Goal: Use online tool/utility: Utilize a website feature to perform a specific function

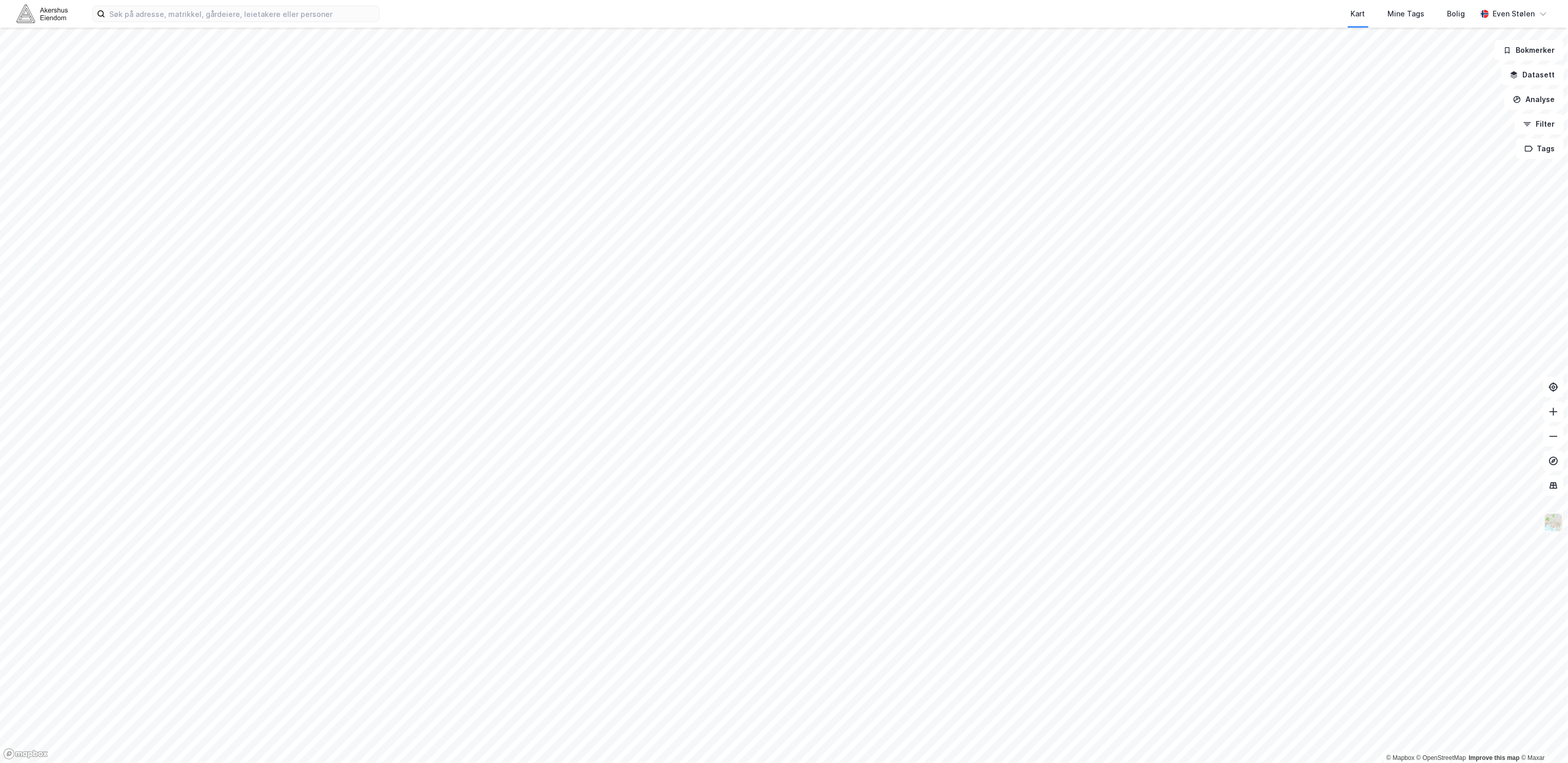
click at [1558, 521] on img at bounding box center [1553, 523] width 19 height 19
click at [1537, 74] on button "Datasett" at bounding box center [1532, 75] width 63 height 21
click at [1378, 96] on div "Kartlag" at bounding box center [1465, 100] width 181 height 24
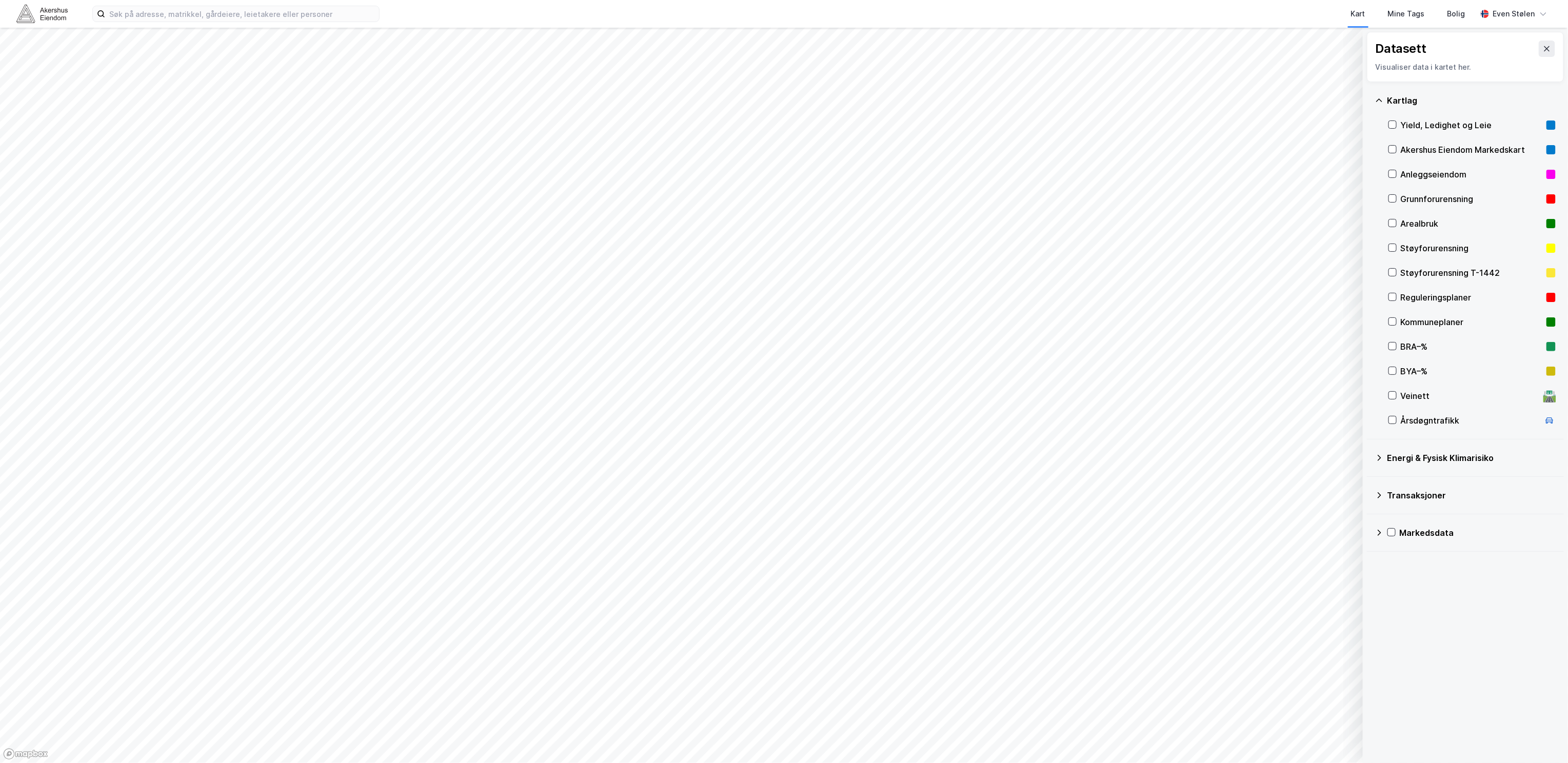
click at [1492, 319] on div "Kommuneplaner" at bounding box center [1471, 322] width 142 height 12
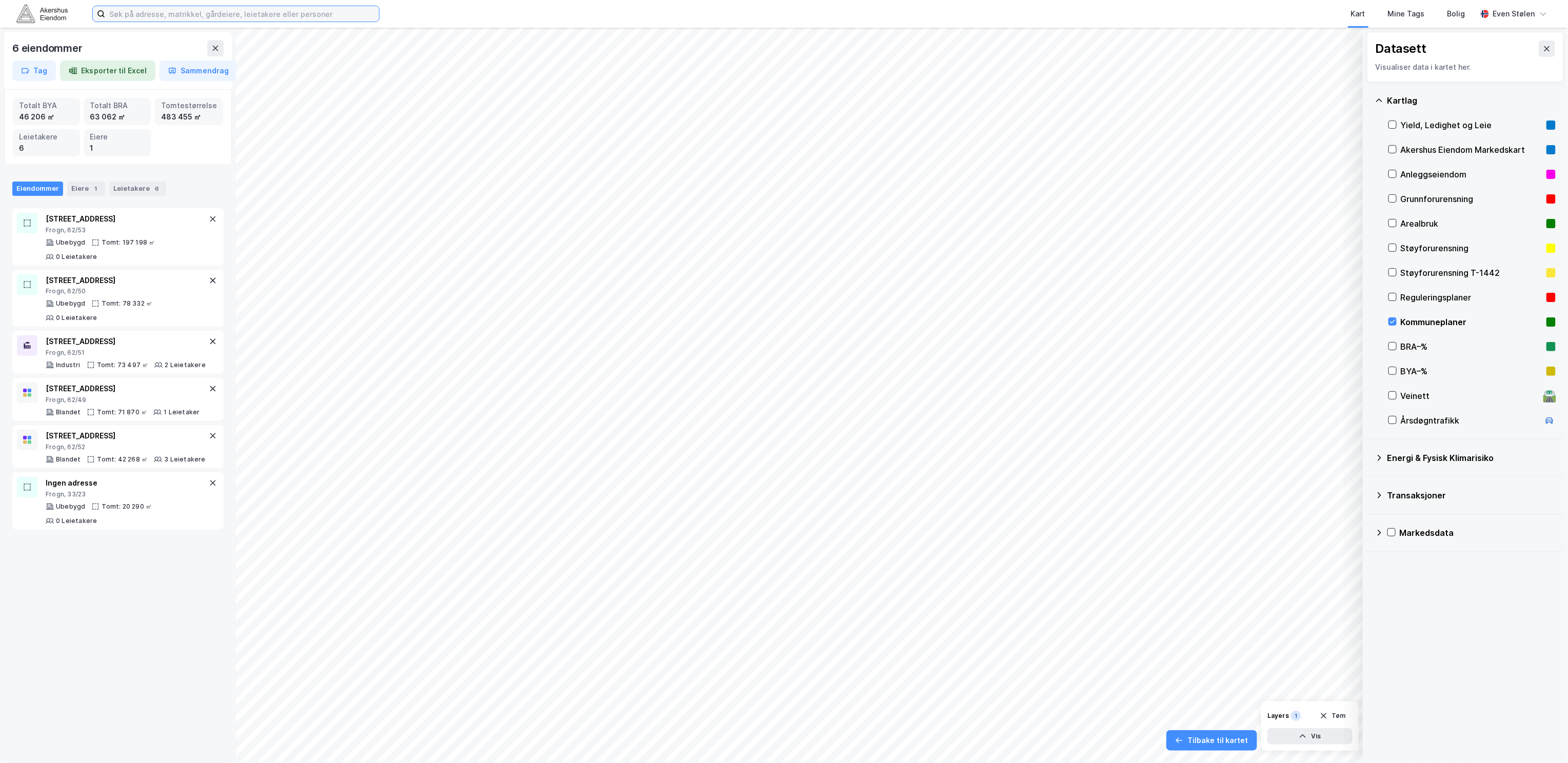
click at [149, 16] on input at bounding box center [242, 13] width 274 height 15
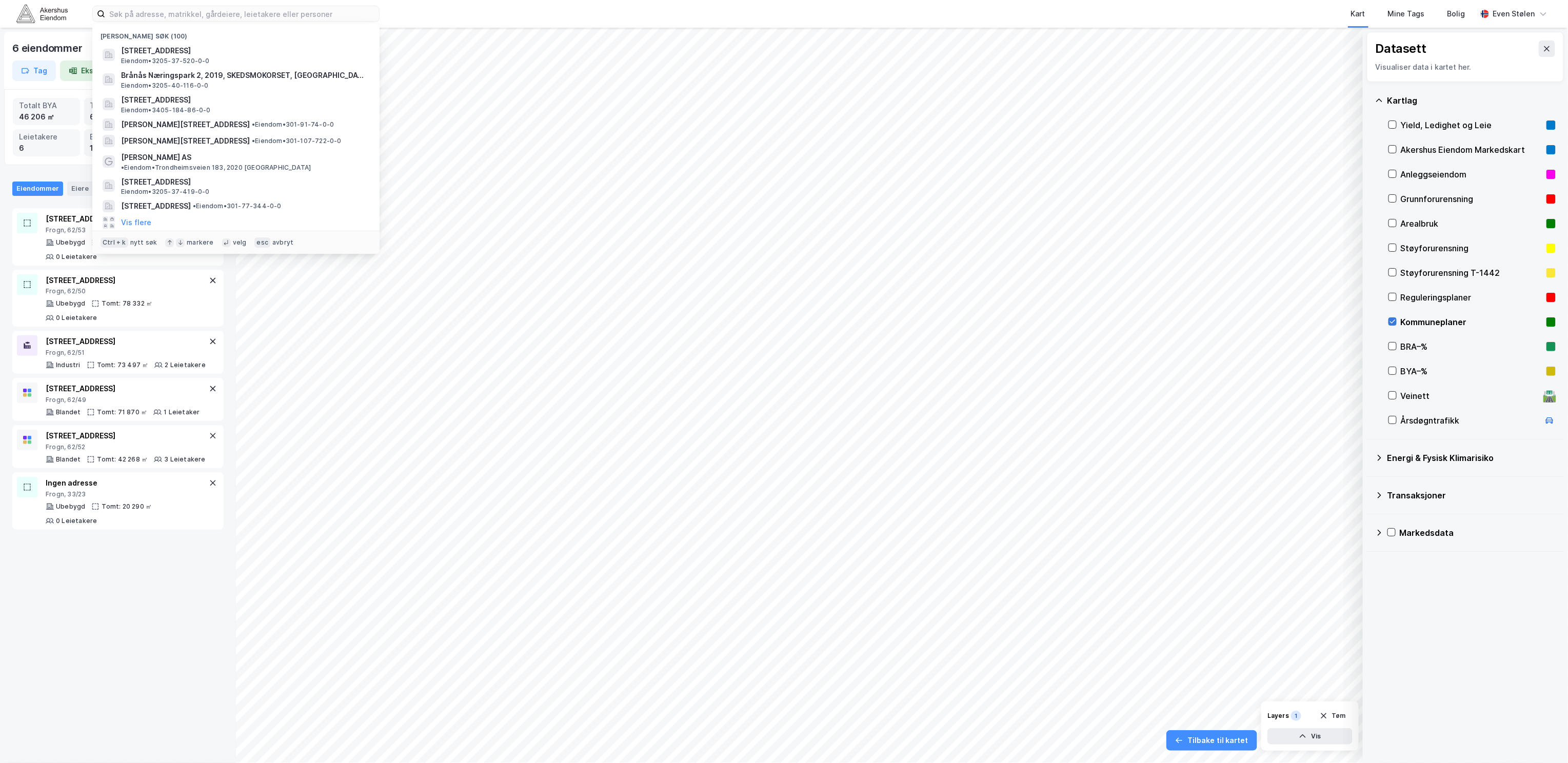
click at [1390, 321] on icon at bounding box center [1393, 322] width 5 height 4
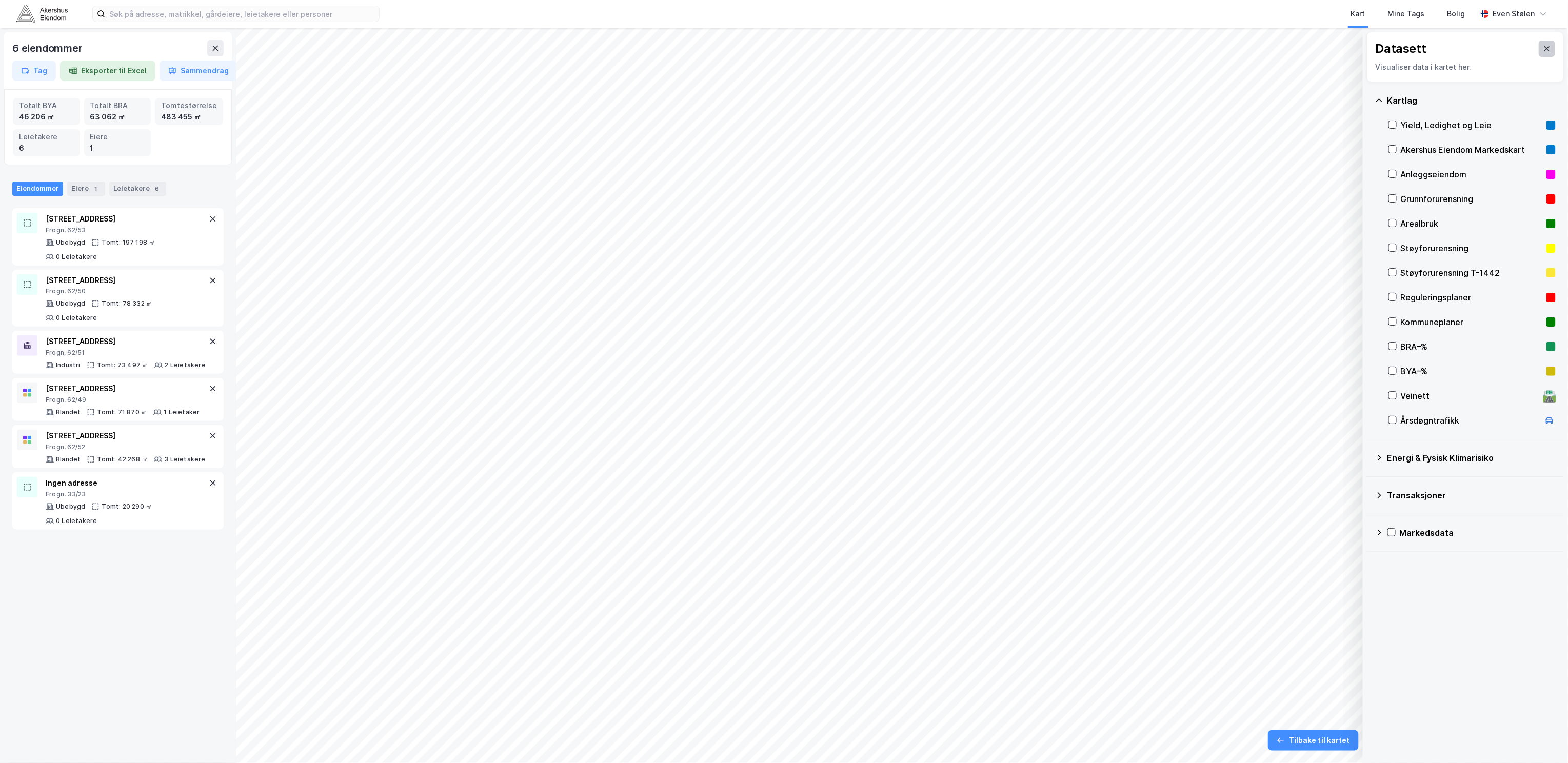
click at [1540, 54] on button at bounding box center [1547, 49] width 16 height 16
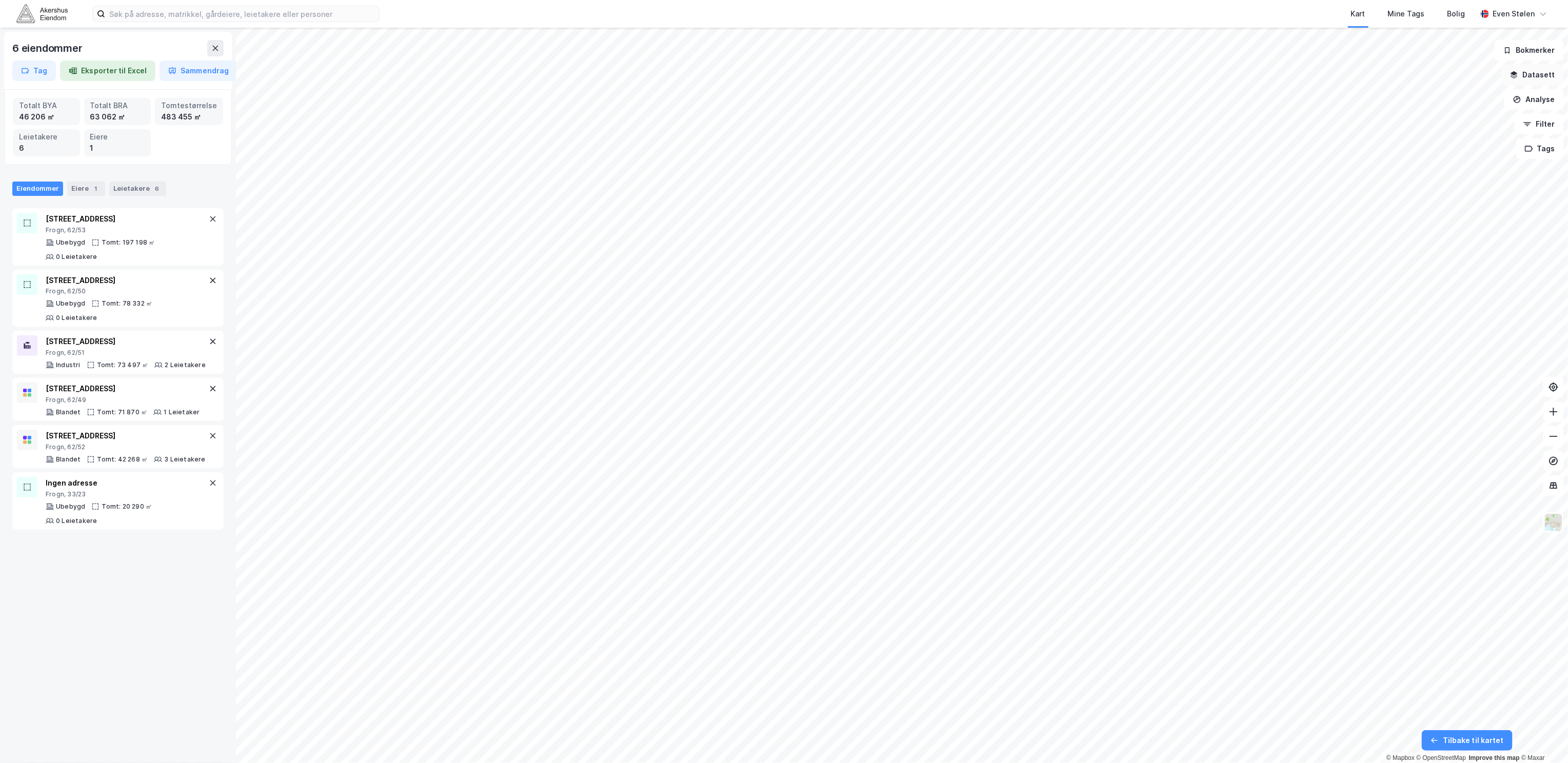
click at [1553, 75] on button "Datasett" at bounding box center [1532, 75] width 63 height 21
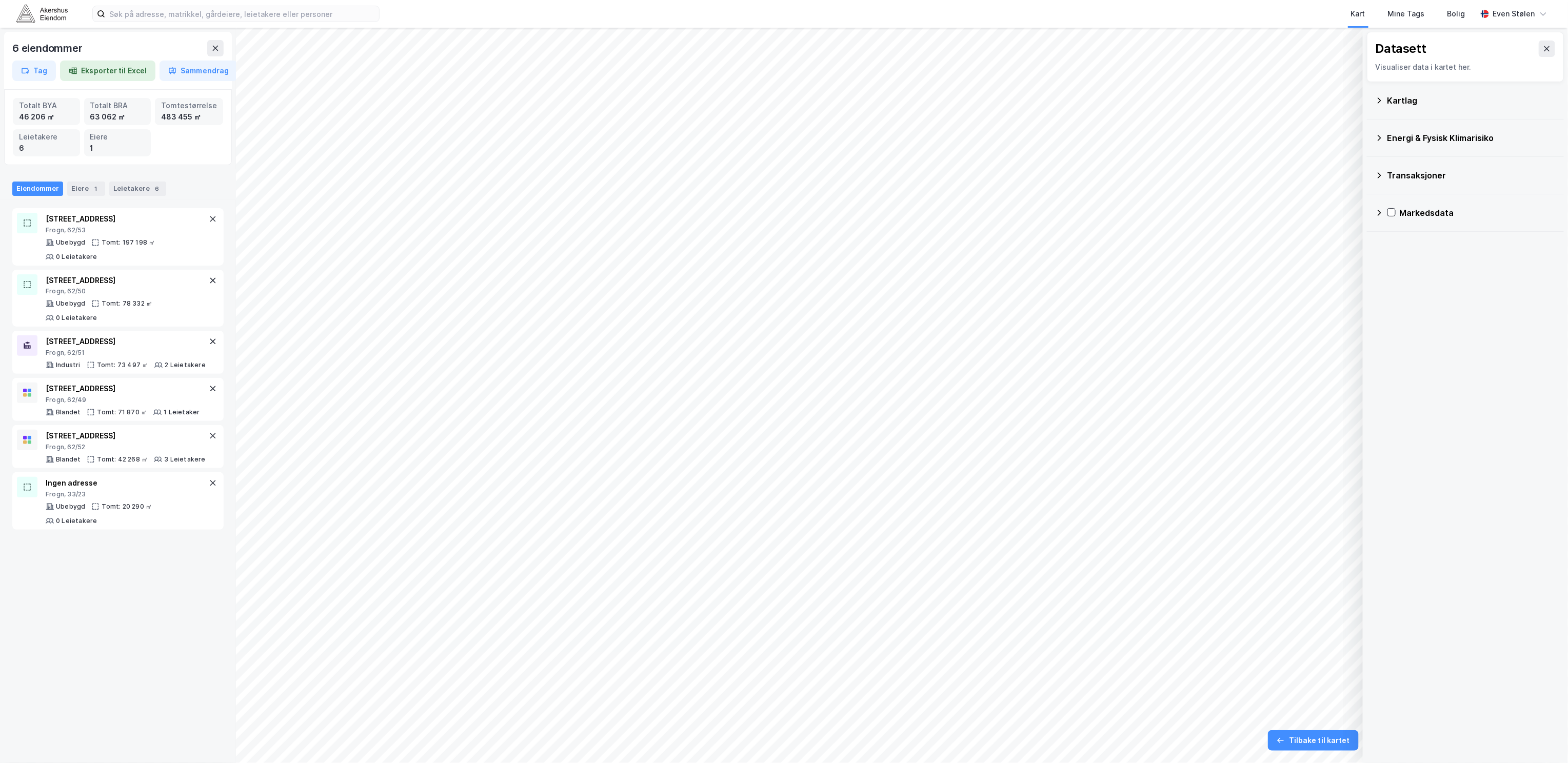
click at [1393, 102] on div "Kartlag" at bounding box center [1471, 100] width 168 height 12
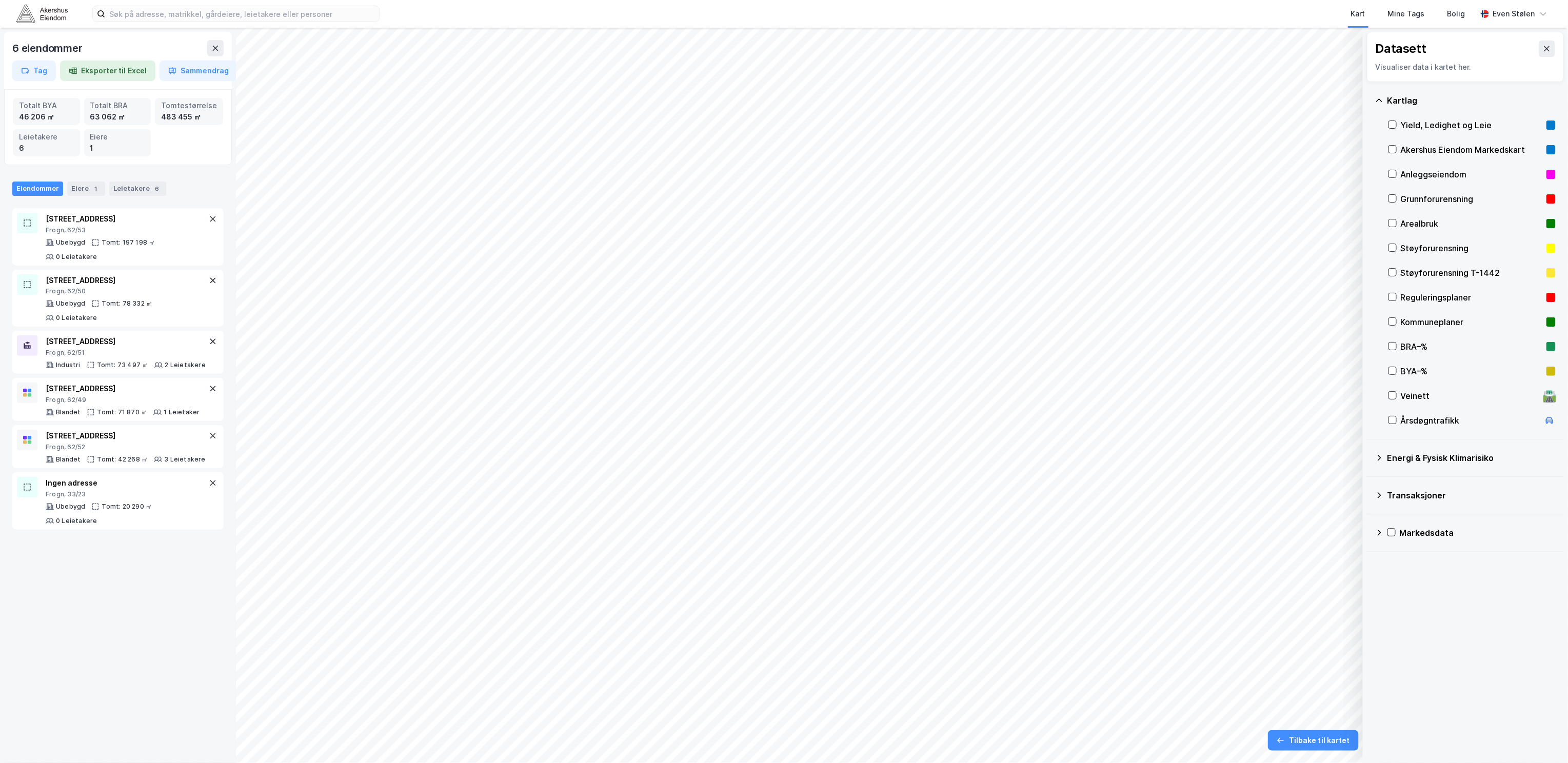
click at [1388, 327] on div "Kommuneplaner" at bounding box center [1472, 322] width 167 height 24
click at [1543, 49] on icon at bounding box center [1547, 48] width 8 height 8
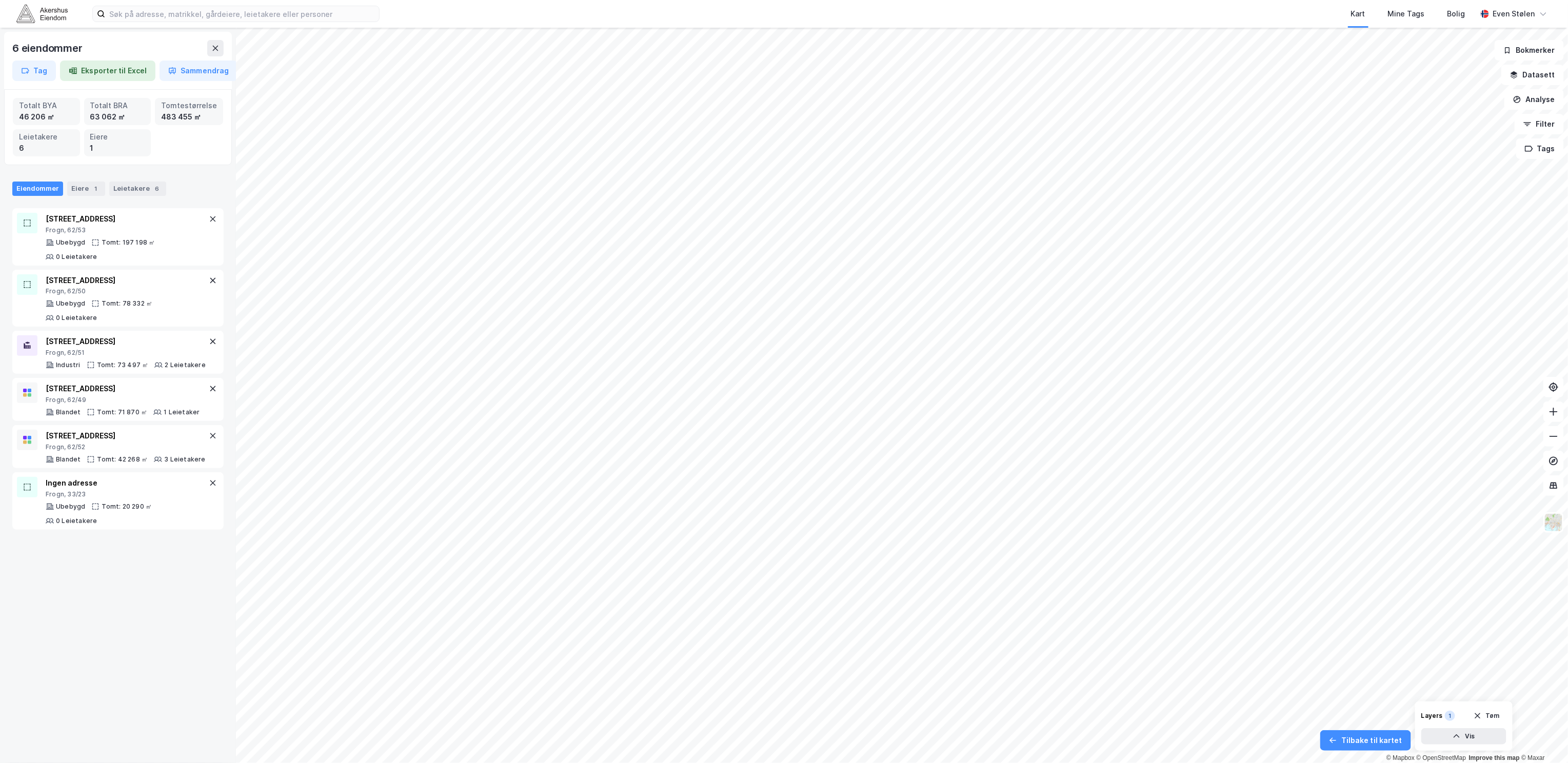
click at [54, 15] on img at bounding box center [42, 13] width 51 height 18
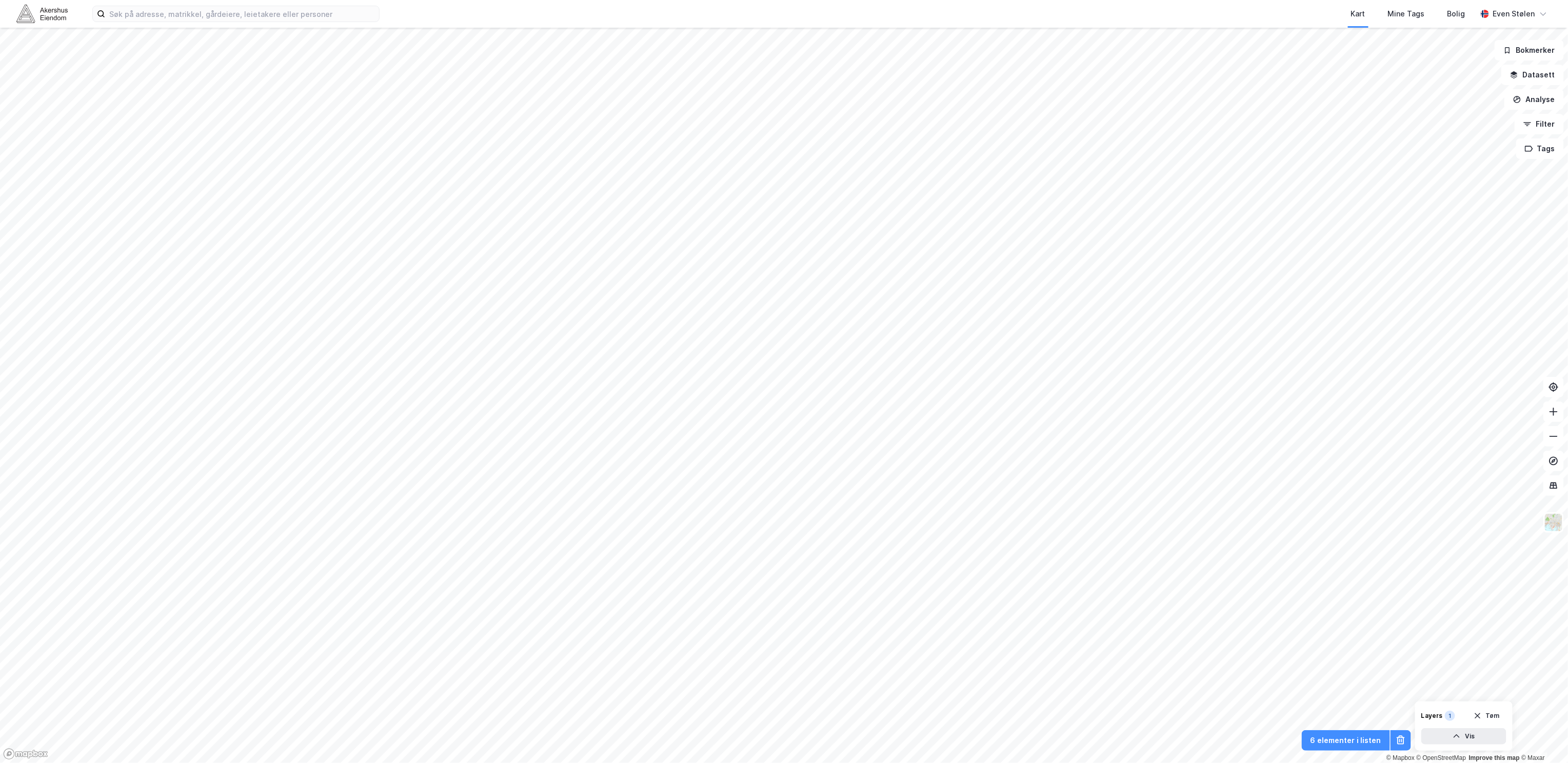
click at [36, 19] on img at bounding box center [42, 13] width 51 height 18
click at [26, 13] on img at bounding box center [42, 13] width 51 height 18
click at [301, 15] on input at bounding box center [242, 13] width 274 height 15
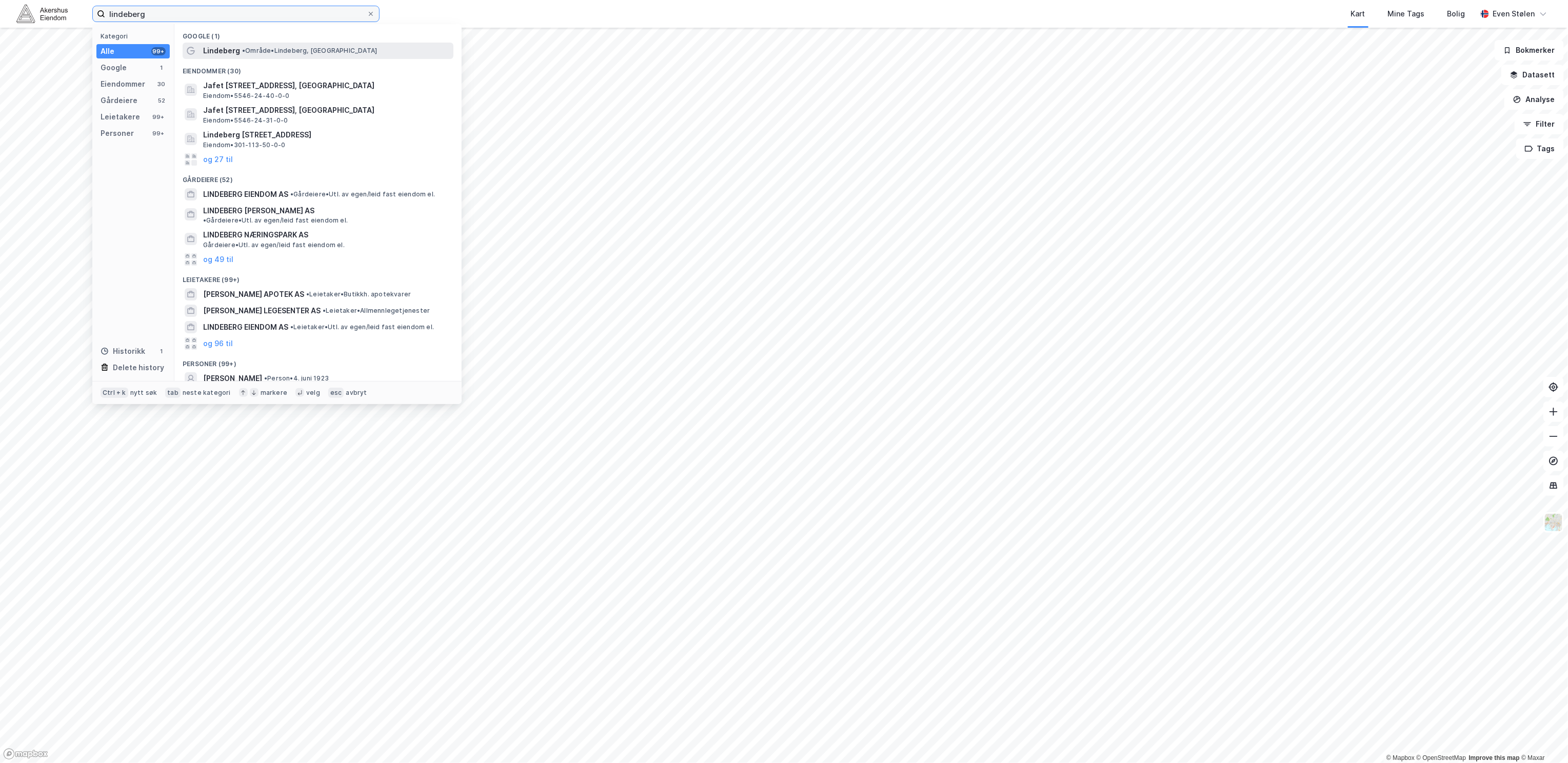
type input "lindeberg"
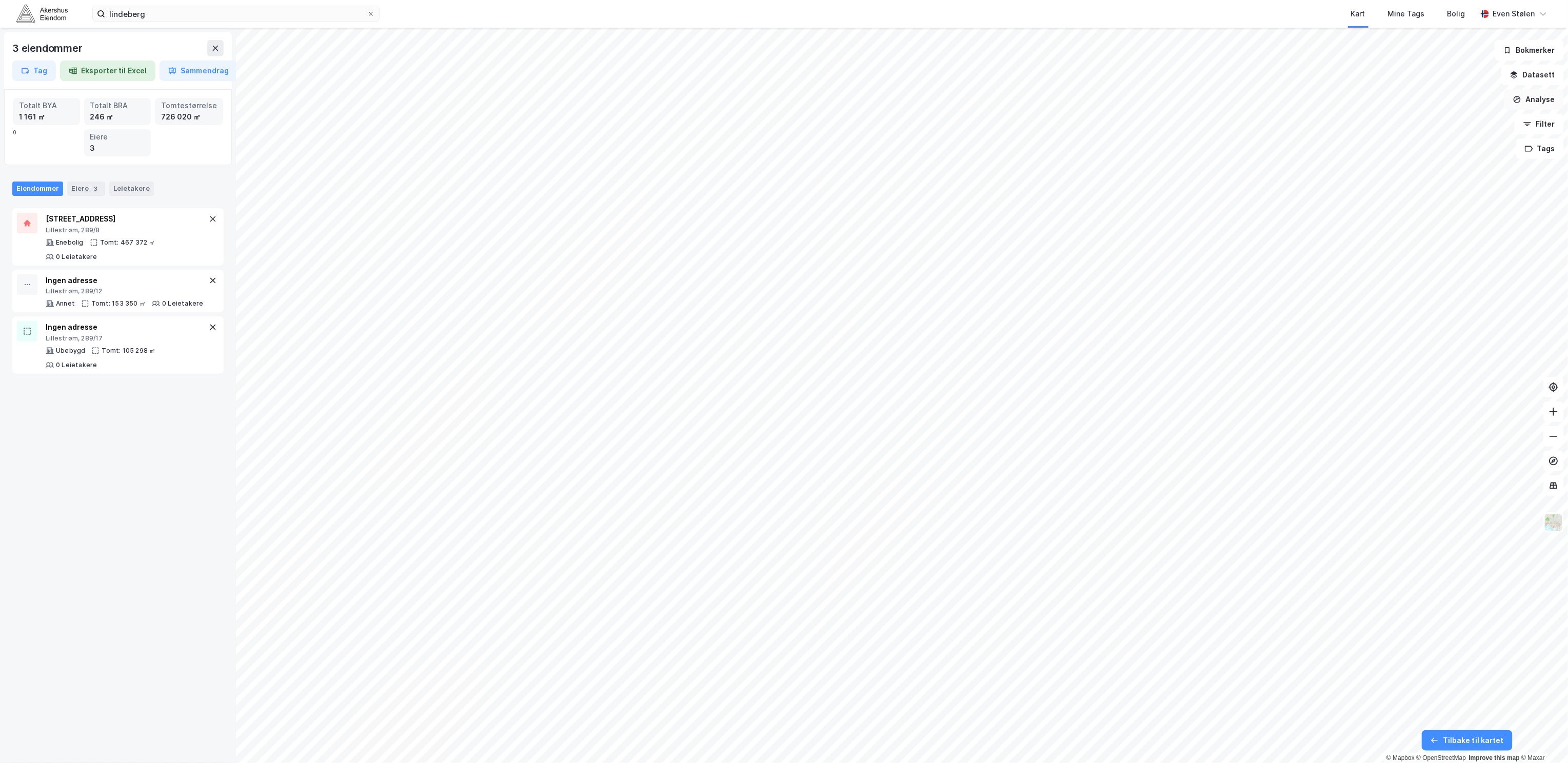
click at [1541, 101] on button "Analyse" at bounding box center [1535, 100] width 60 height 21
click at [1461, 124] on div "Tegn område" at bounding box center [1444, 121] width 89 height 9
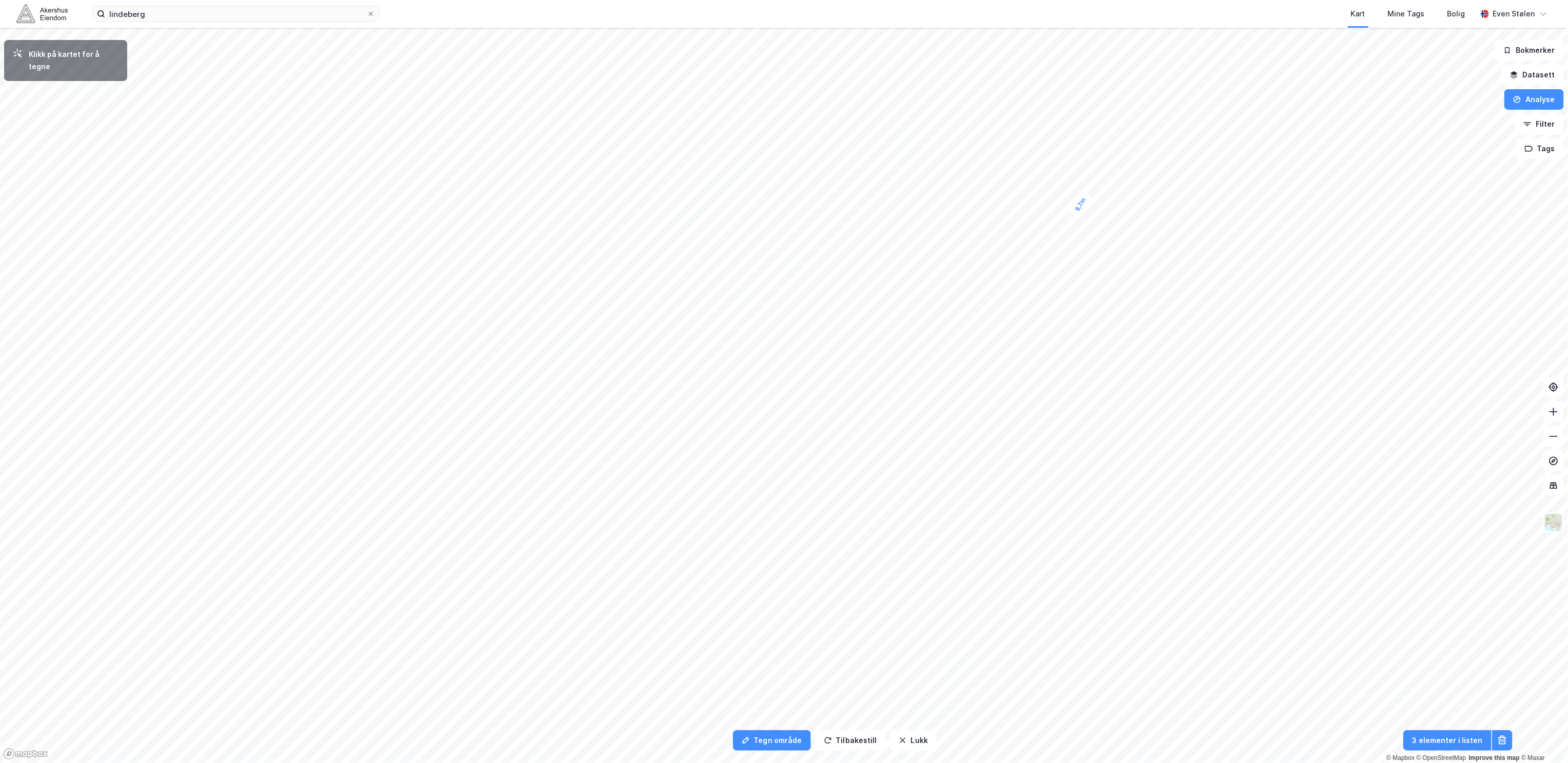
click at [1079, 207] on div "9,7m" at bounding box center [1080, 204] width 26 height 30
click at [521, 686] on div "15,7m" at bounding box center [528, 687] width 30 height 15
click at [425, 649] on div "29,9m" at bounding box center [411, 649] width 30 height 15
click at [474, 621] on div "21,6m" at bounding box center [468, 628] width 30 height 32
click at [497, 607] on div "32,6m" at bounding box center [486, 613] width 33 height 28
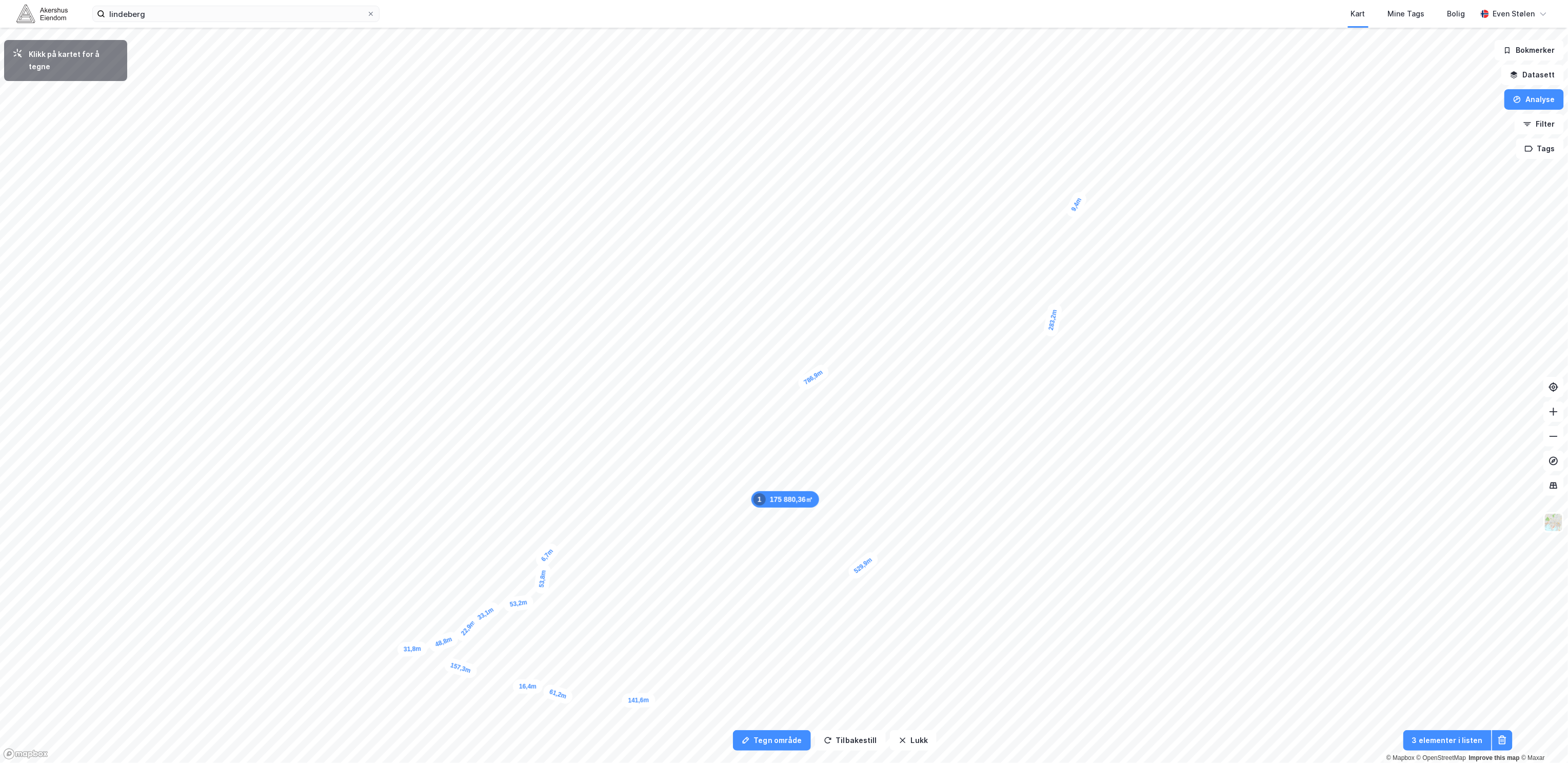
click at [550, 551] on div "6,7m" at bounding box center [547, 555] width 28 height 29
click at [543, 540] on div "15,1m" at bounding box center [548, 546] width 24 height 33
click at [536, 529] on div "14,8m" at bounding box center [541, 535] width 28 height 33
click at [521, 436] on div "26,1m" at bounding box center [519, 450] width 23 height 33
click at [539, 413] on div "37,6m" at bounding box center [530, 424] width 30 height 32
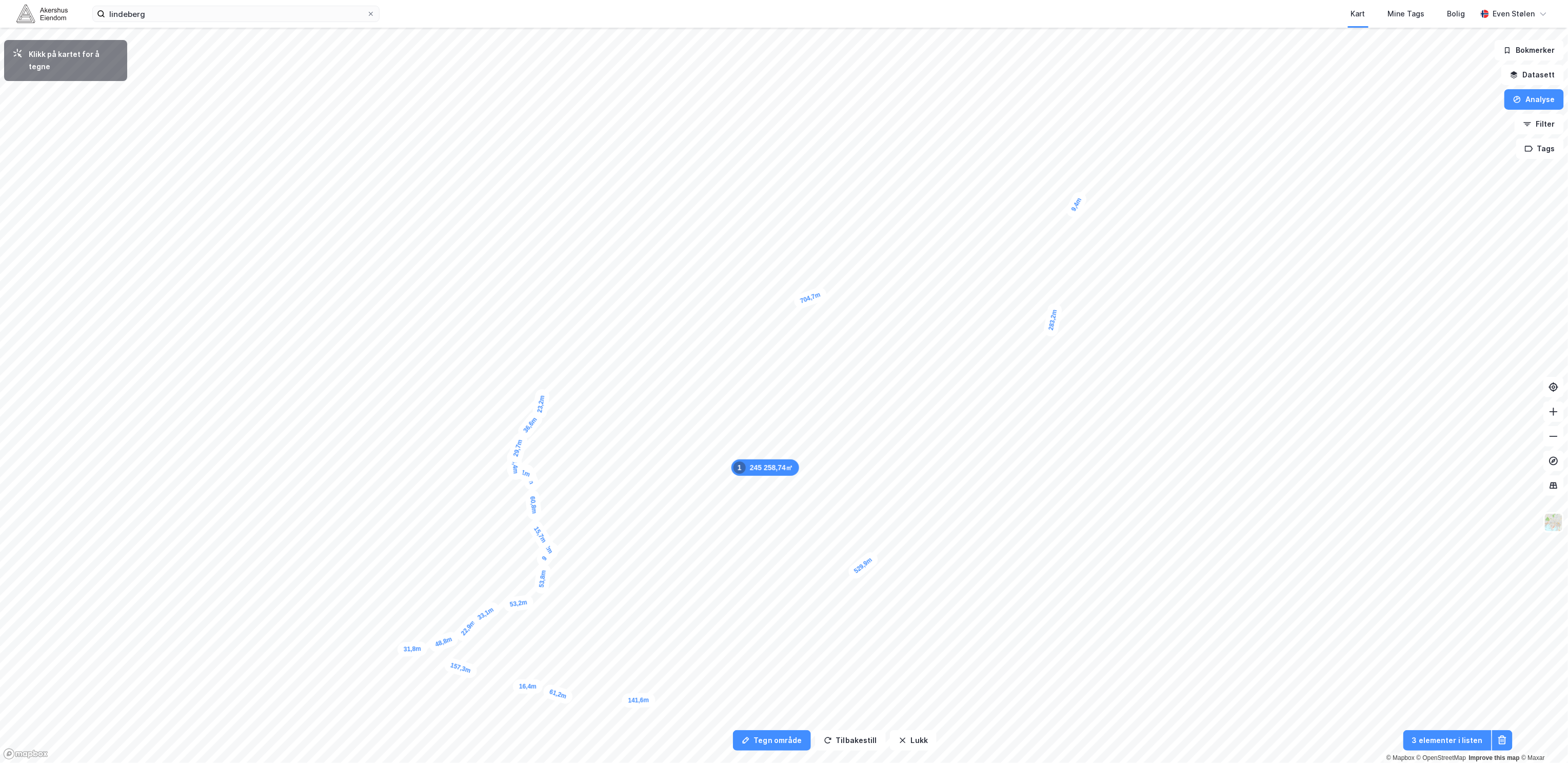
click at [543, 394] on div "23,2m" at bounding box center [541, 404] width 19 height 32
click at [553, 308] on div "37,7m" at bounding box center [546, 321] width 29 height 32
click at [654, 257] on div "27,3m" at bounding box center [644, 265] width 32 height 29
click at [659, 259] on div "6m" at bounding box center [656, 258] width 24 height 21
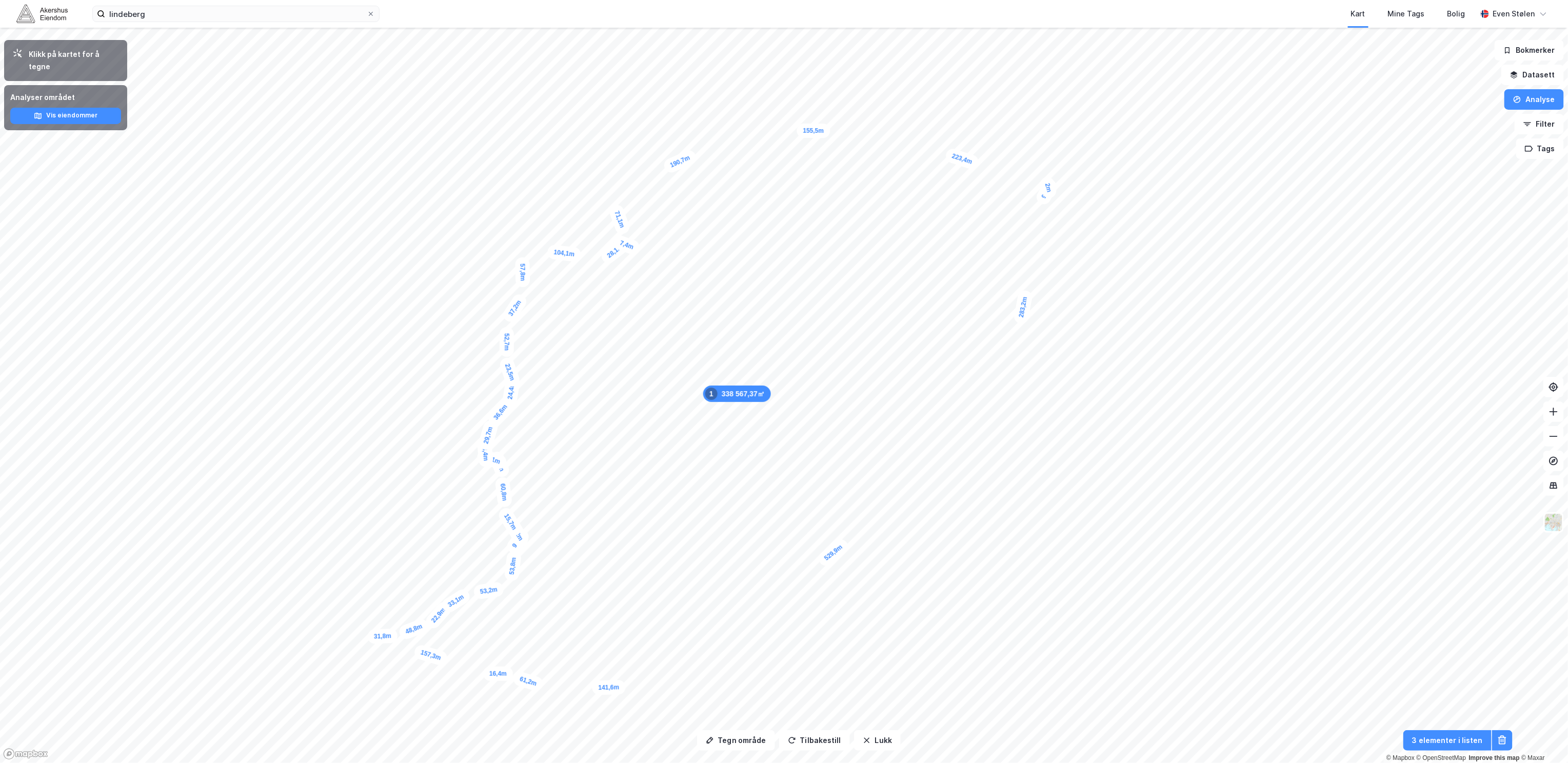
drag, startPoint x: 650, startPoint y: 265, endPoint x: 620, endPoint y: 252, distance: 32.7
click at [620, 252] on div "28,1m" at bounding box center [614, 251] width 32 height 30
drag, startPoint x: 645, startPoint y: 228, endPoint x: 1570, endPoint y: 242, distance: 925.1
click at [1567, 242] on html "lindeberg Kart Mine Tags Bolig Even Stølen Tegn område Tilbakestill Lukk Klikk …" at bounding box center [784, 382] width 1568 height 763
